Goal: Transaction & Acquisition: Register for event/course

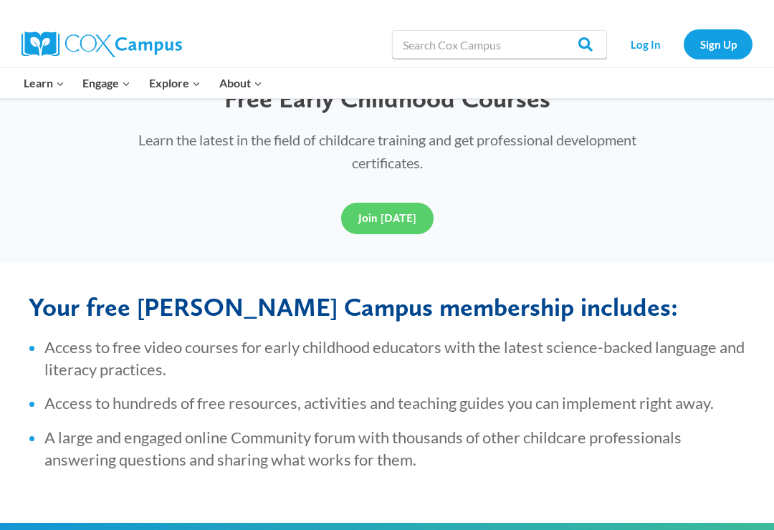
scroll to position [422, 0]
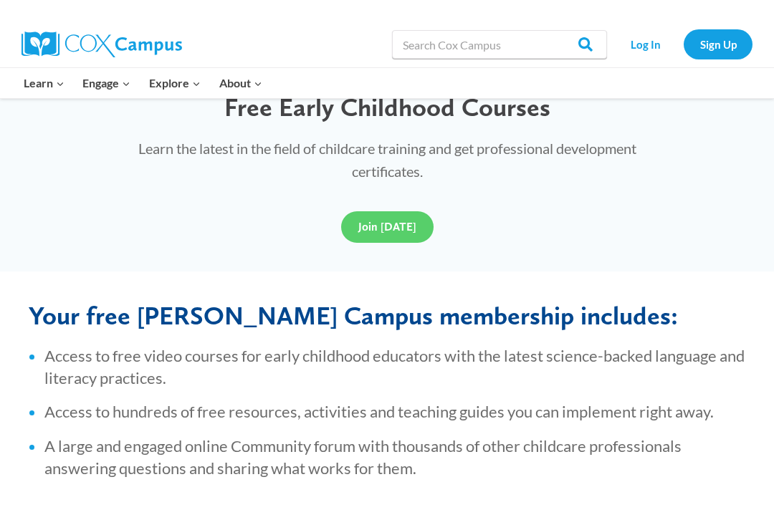
click at [391, 218] on link "Join [DATE]" at bounding box center [387, 227] width 92 height 32
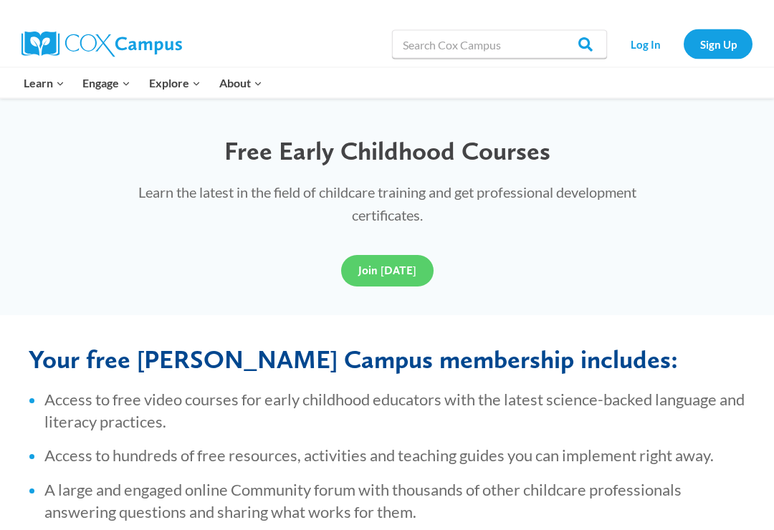
scroll to position [378, 0]
click at [400, 273] on span "Join Today" at bounding box center [387, 271] width 58 height 14
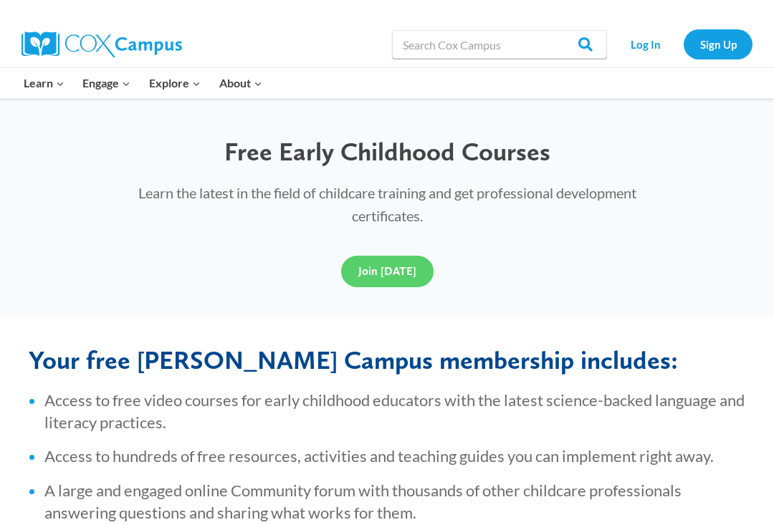
click at [721, 54] on link "Sign Up" at bounding box center [717, 43] width 69 height 29
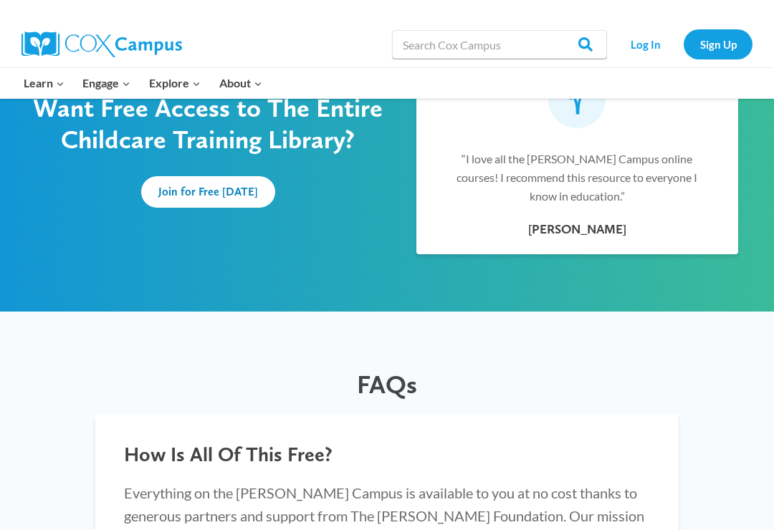
scroll to position [943, 0]
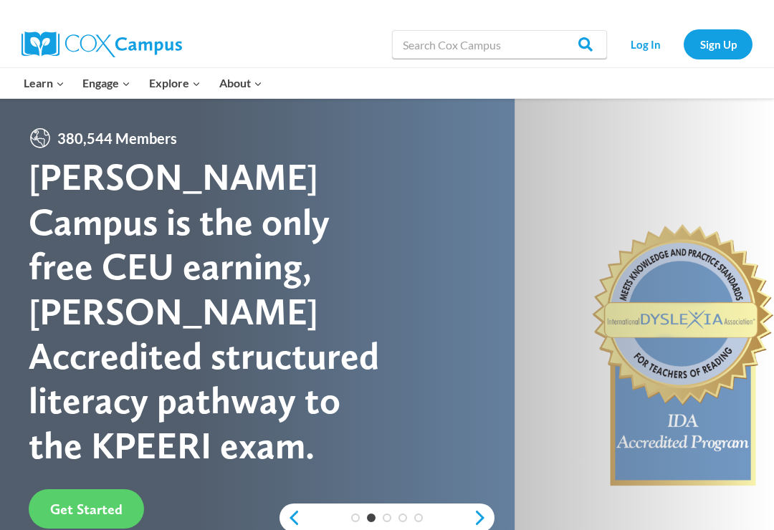
click at [100, 501] on span "Get Started" at bounding box center [86, 509] width 72 height 17
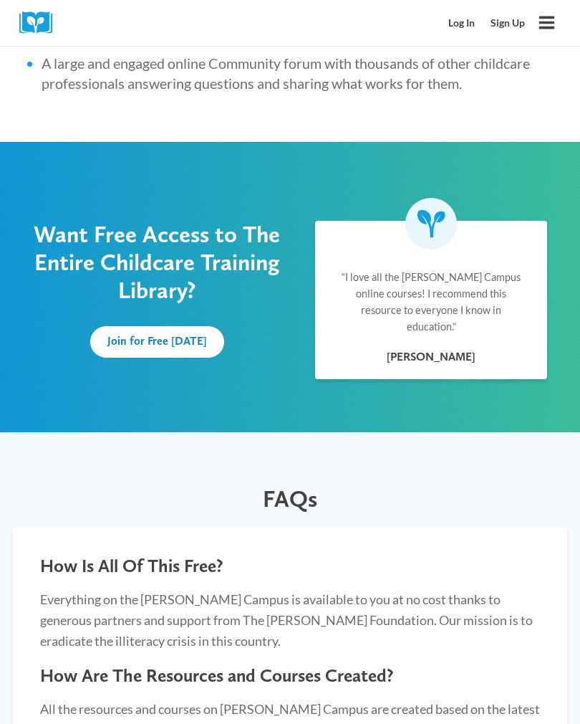
scroll to position [757, 0]
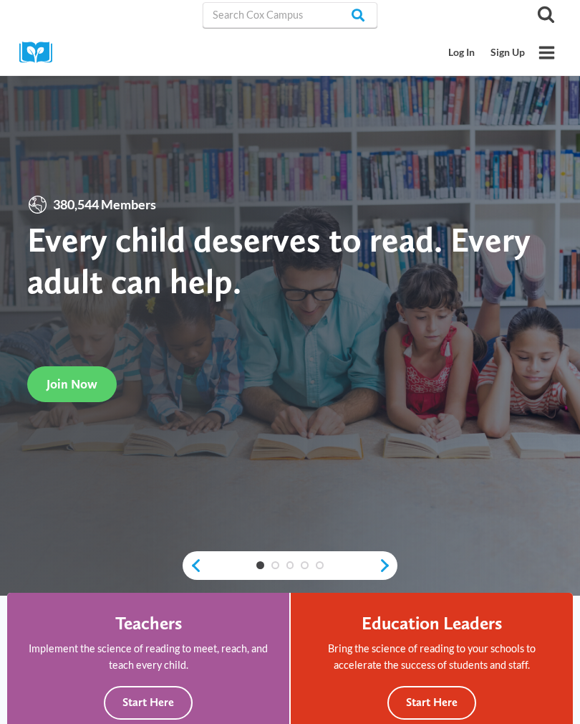
click at [529, 327] on div "380,544 Members Every child deserves to read. Every adult can help." at bounding box center [290, 270] width 526 height 153
click at [75, 391] on span "Join Now" at bounding box center [72, 383] width 51 height 15
click at [453, 65] on link "Log In" at bounding box center [462, 52] width 42 height 27
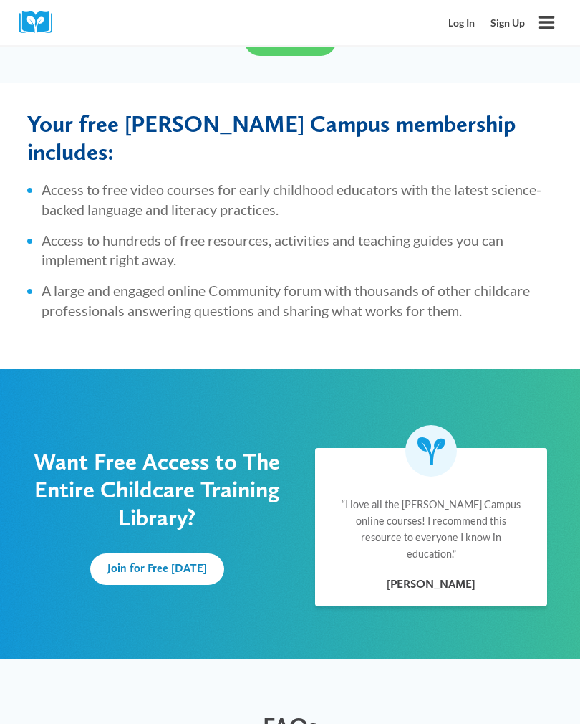
scroll to position [532, 0]
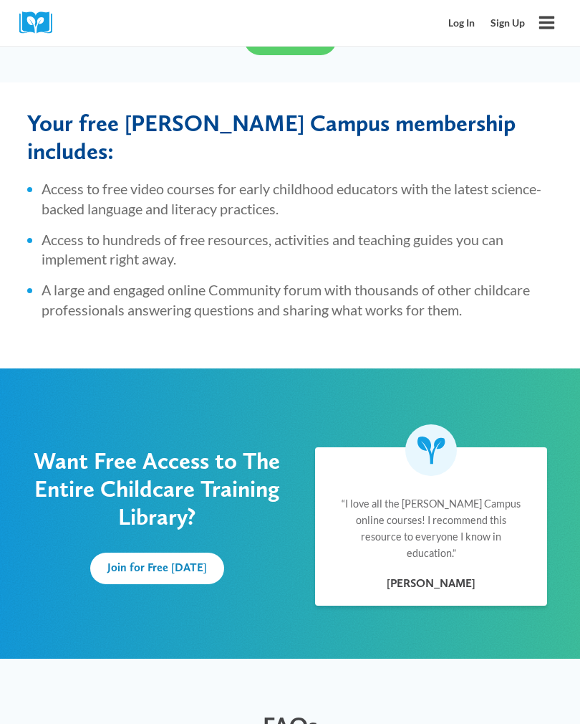
click at [161, 560] on span "Join for Free Today" at bounding box center [157, 567] width 100 height 14
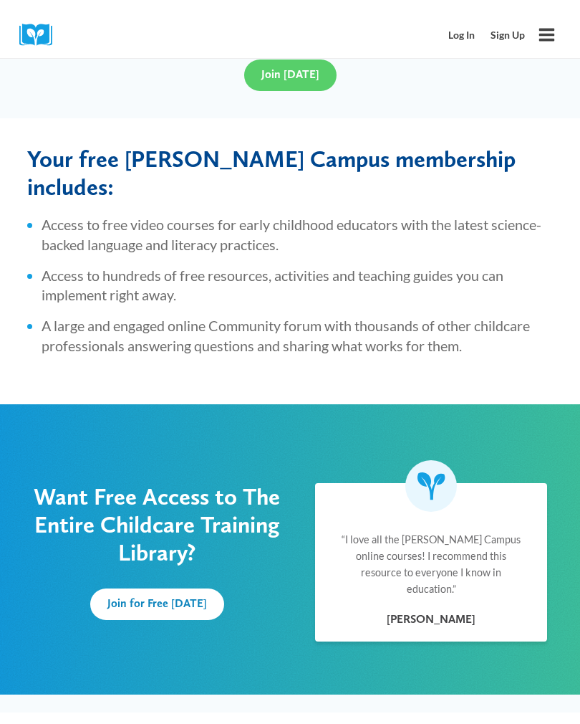
scroll to position [531, 0]
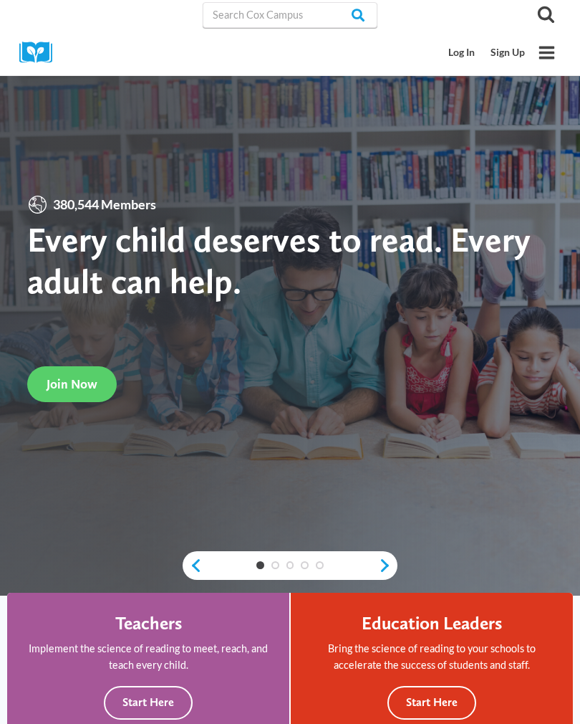
click at [75, 391] on span "Join Now" at bounding box center [72, 383] width 51 height 15
click at [85, 390] on span "Join Now" at bounding box center [72, 383] width 51 height 15
